Goal: Task Accomplishment & Management: Manage account settings

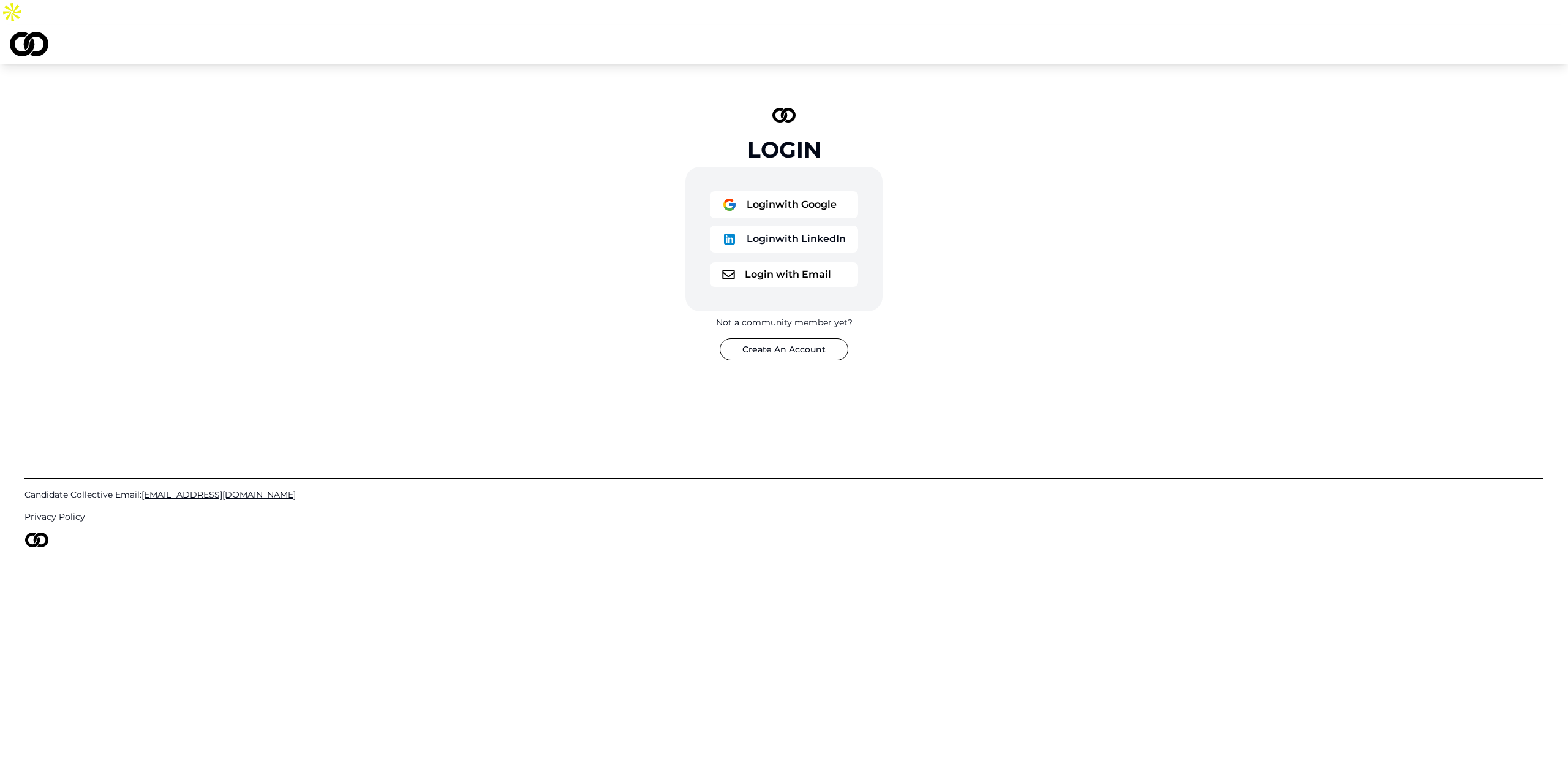
click at [374, 111] on div "Login Login with Google Login with LinkedIn Login with Email Not a community me…" at bounding box center [784, 234] width 1568 height 341
click at [763, 191] on button "Login with Google" at bounding box center [784, 204] width 148 height 27
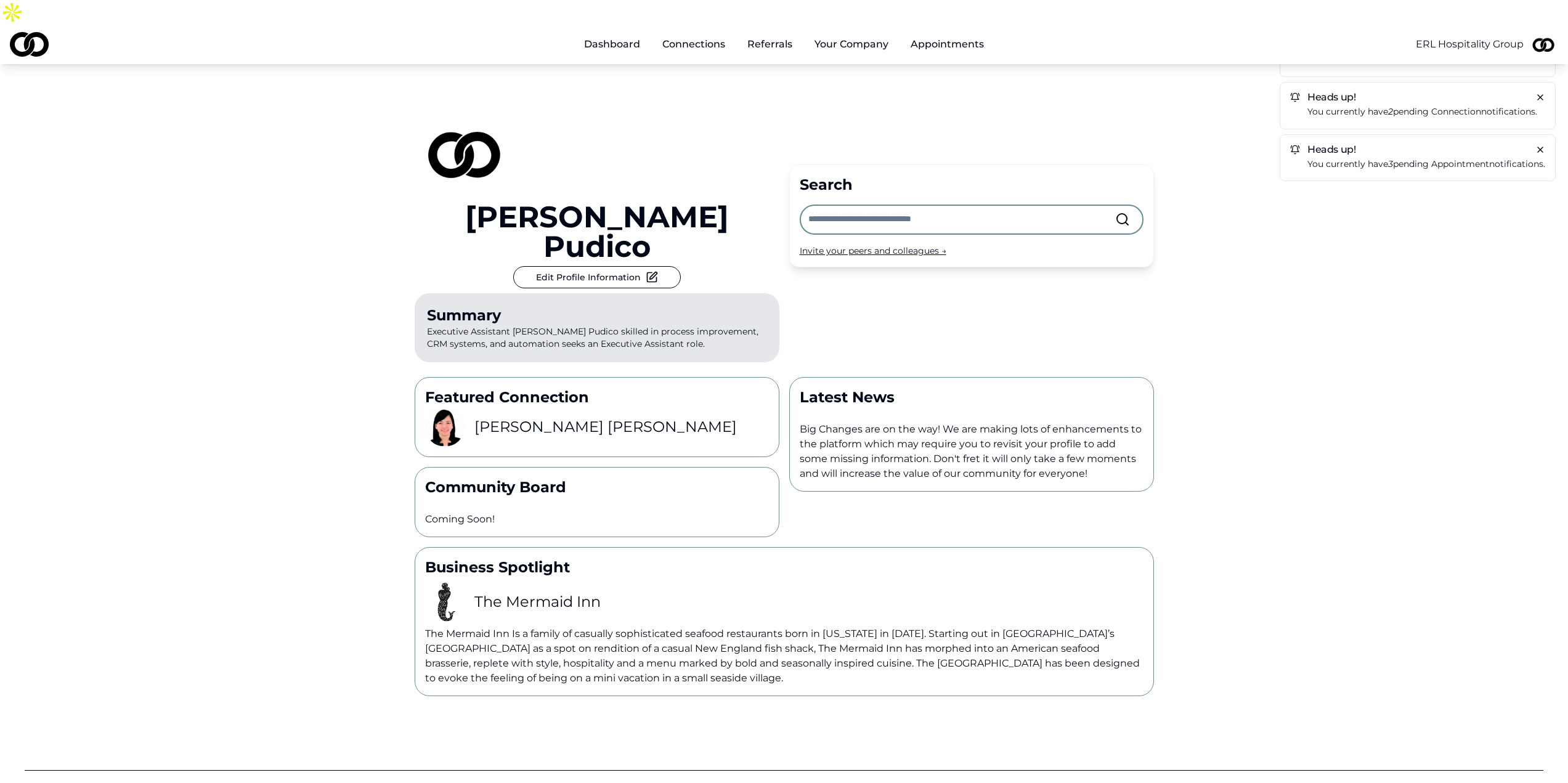
click at [154, 156] on div "Heads up! You currently have 13 pending referral notifications. Heads up! You c…" at bounding box center [784, 379] width 1568 height 632
click at [1465, 19] on html "Dashboard Connections Referrals Your Company Appointments ERL Hospitality Group…" at bounding box center [784, 392] width 1568 height 783
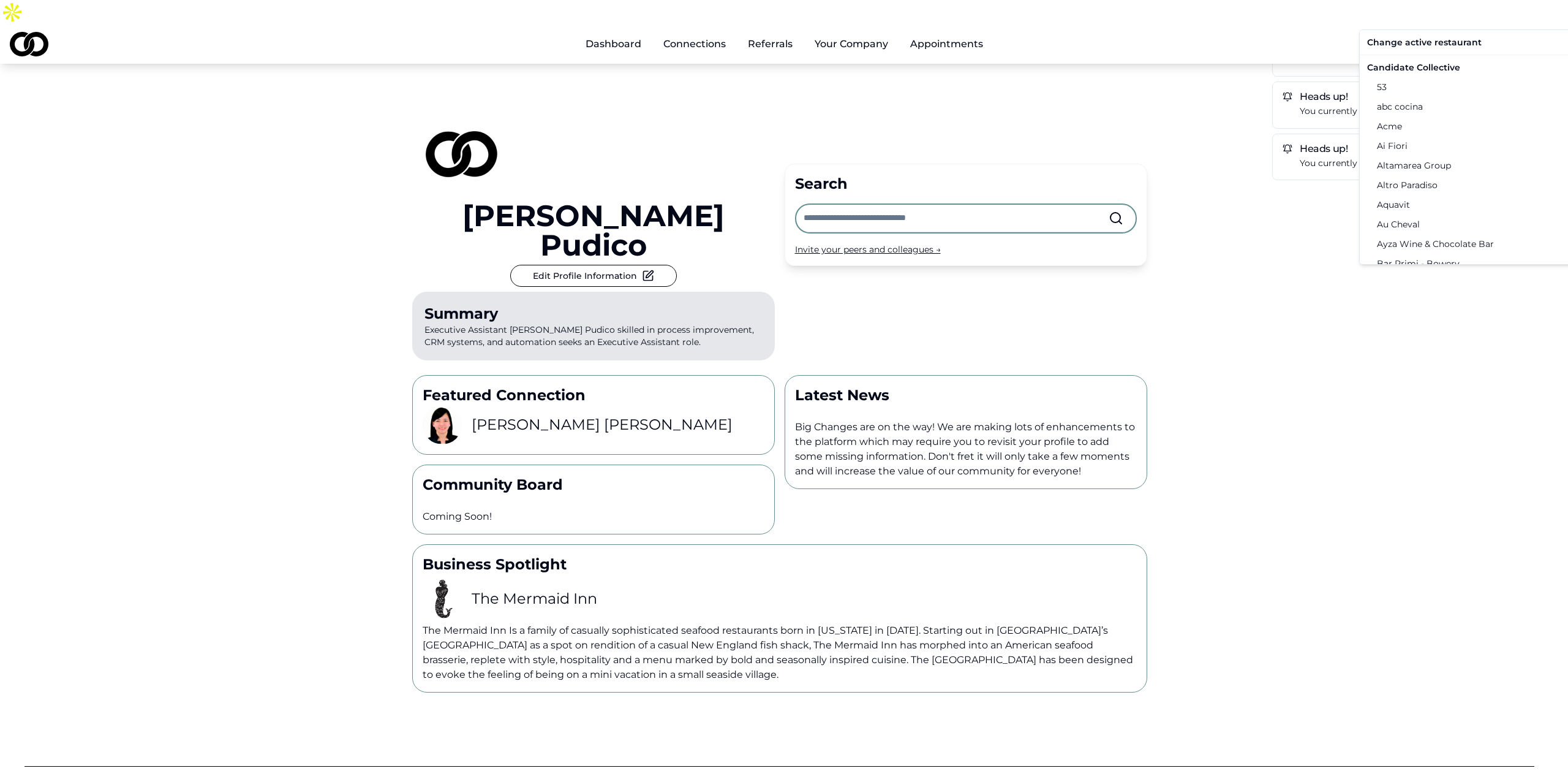
click at [1434, 67] on div "Candidate Collective" at bounding box center [1489, 67] width 254 height 19
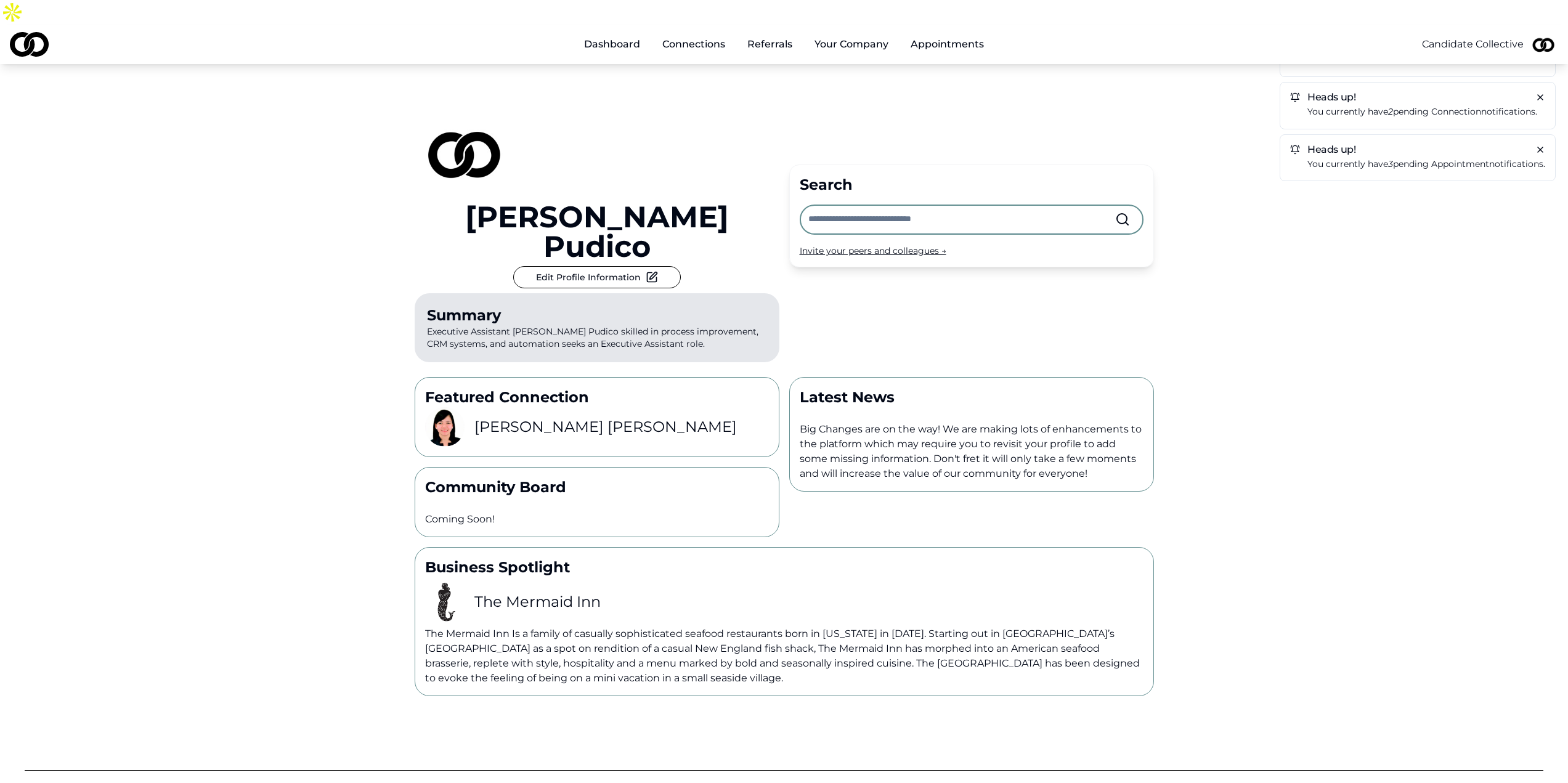
click at [988, 64] on div "[PERSON_NAME] Pudico Edit Profile Information Summary Executive Assistant [PERS…" at bounding box center [784, 215] width 739 height 303
click at [846, 122] on link "Referrals to Your Company" at bounding box center [878, 139] width 146 height 35
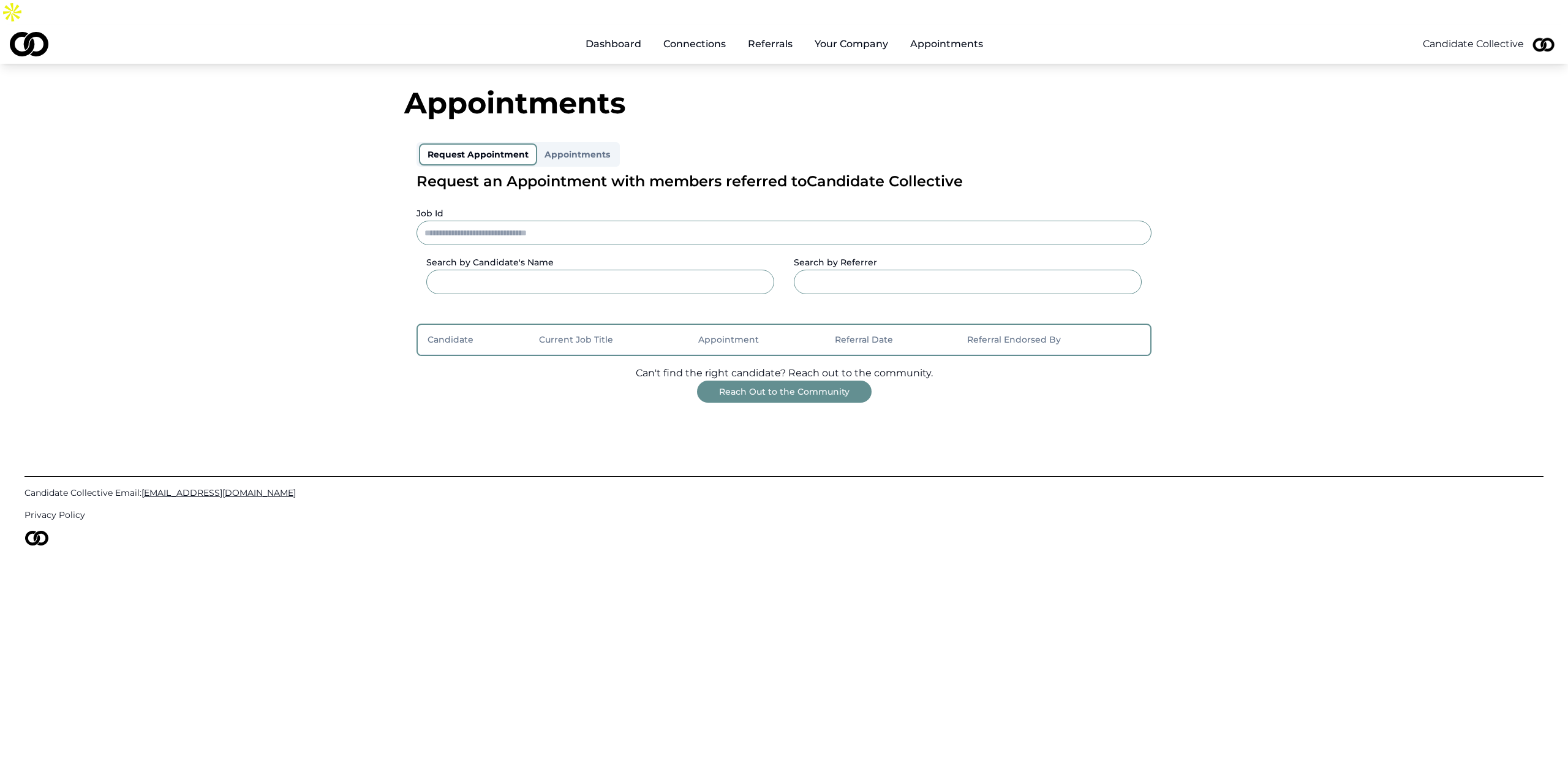
click at [714, 95] on div "Appointments Request Appointment Appointments Request an Appointment with membe…" at bounding box center [784, 245] width 784 height 315
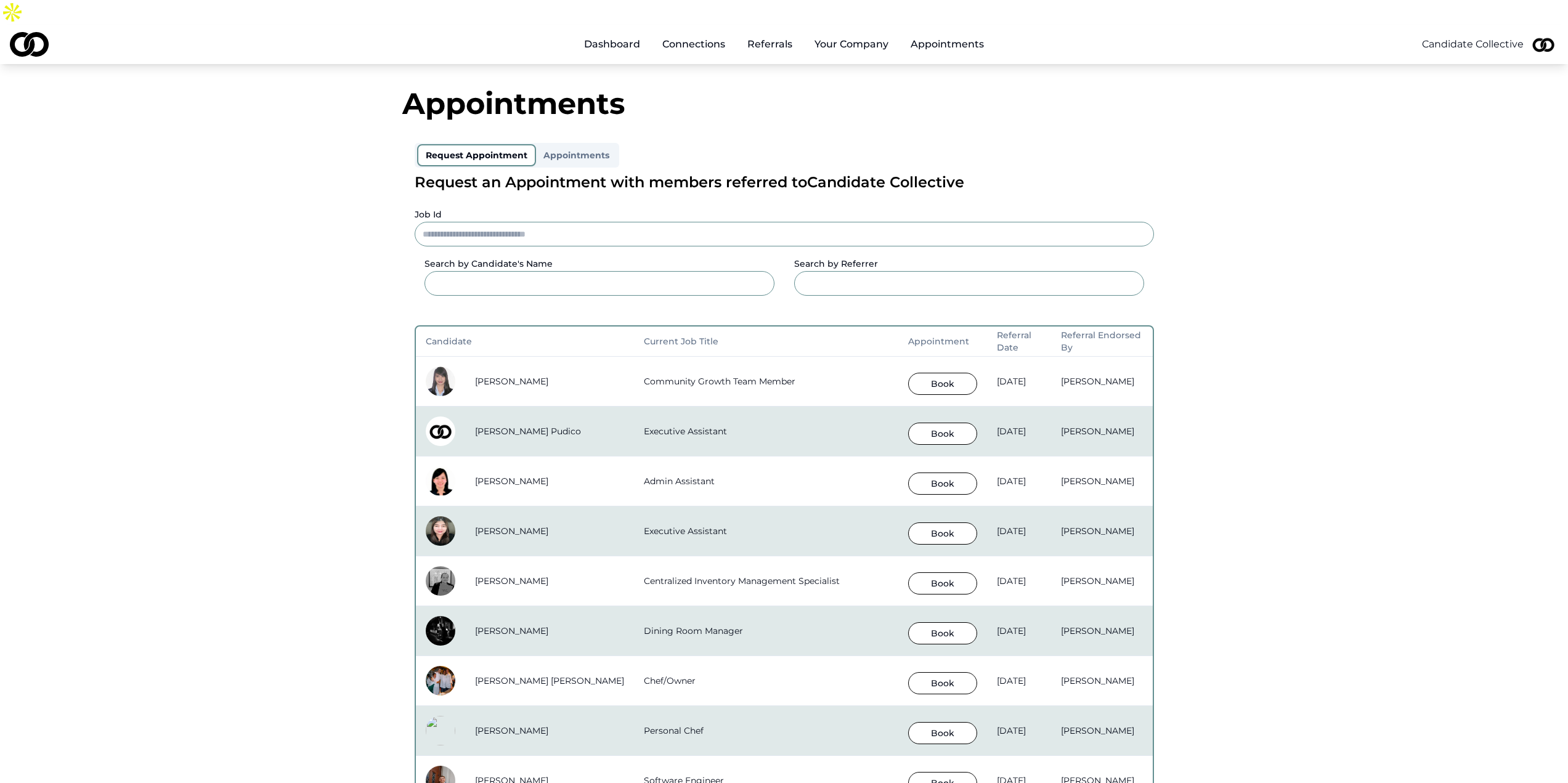
click at [1073, 112] on div "Appointments Request Appointment Appointments Request an Appointment with membe…" at bounding box center [784, 745] width 788 height 1314
